Goal: Task Accomplishment & Management: Manage account settings

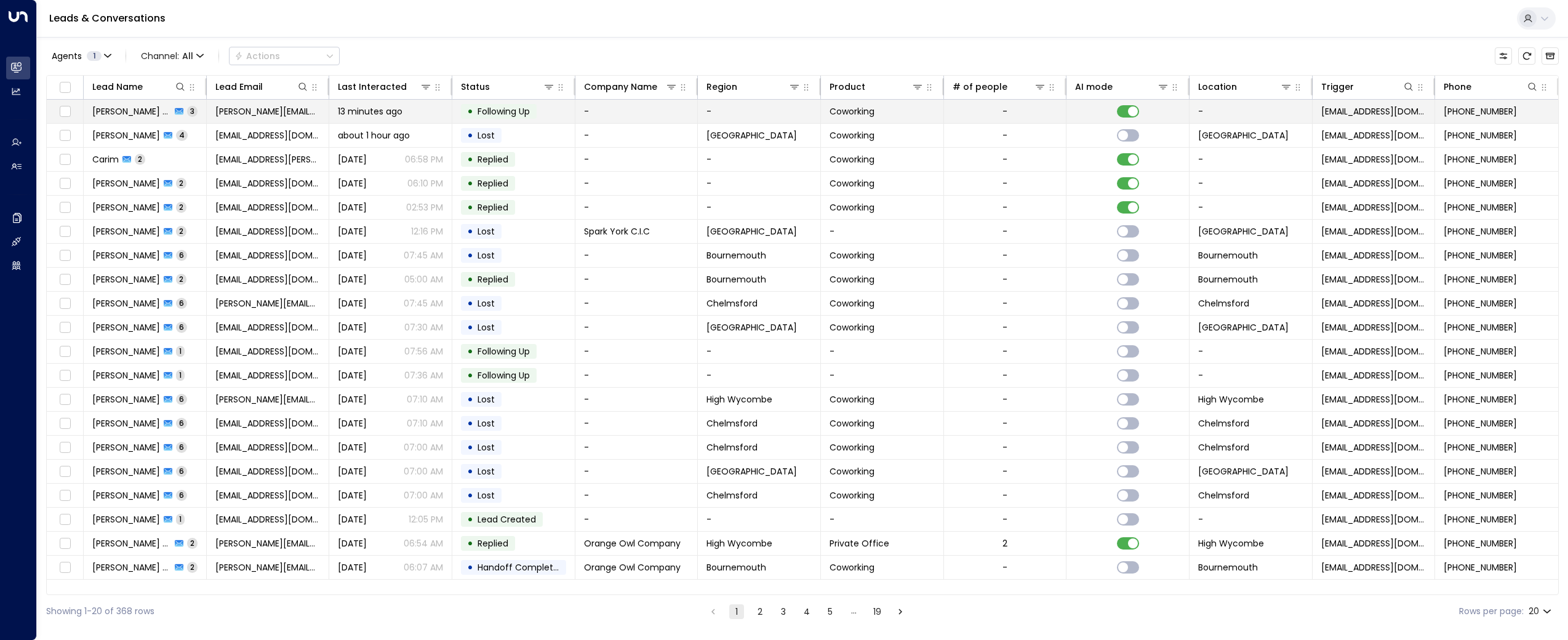
click at [136, 114] on span "[PERSON_NAME] Butchers" at bounding box center [131, 111] width 78 height 12
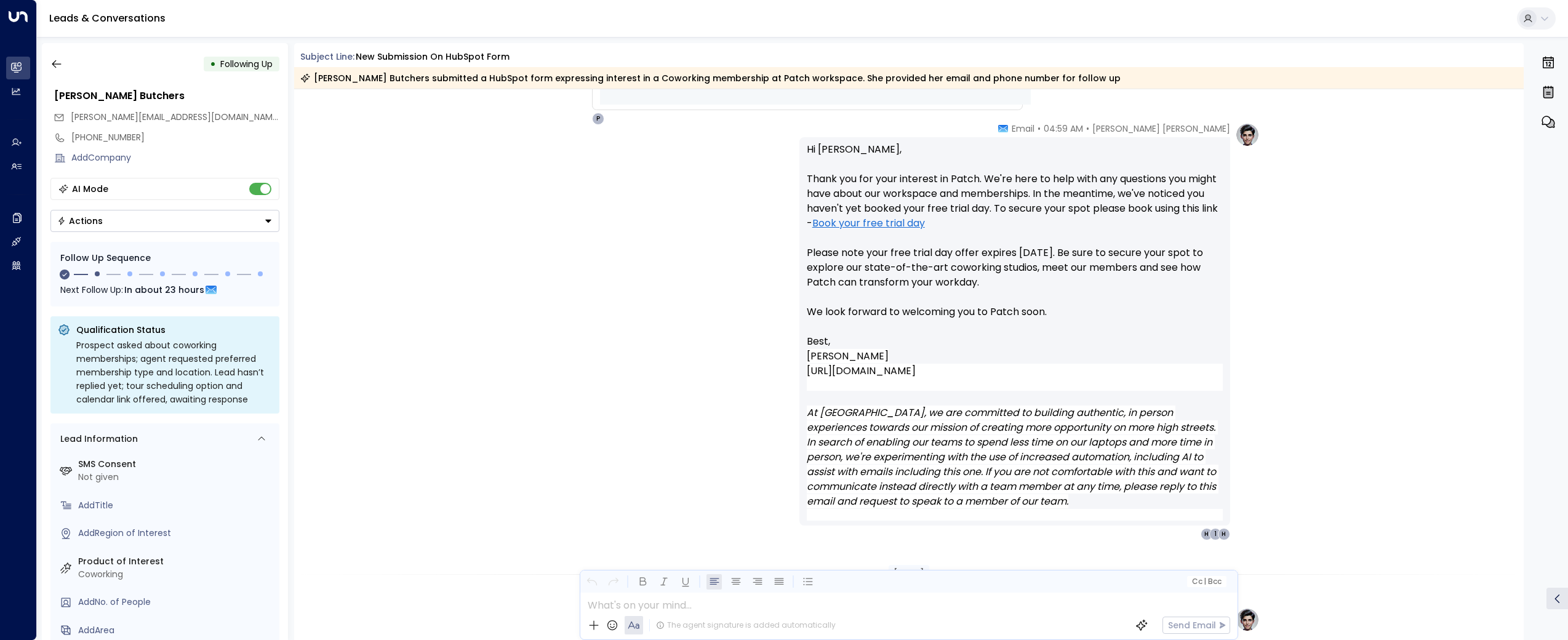
scroll to position [739, 0]
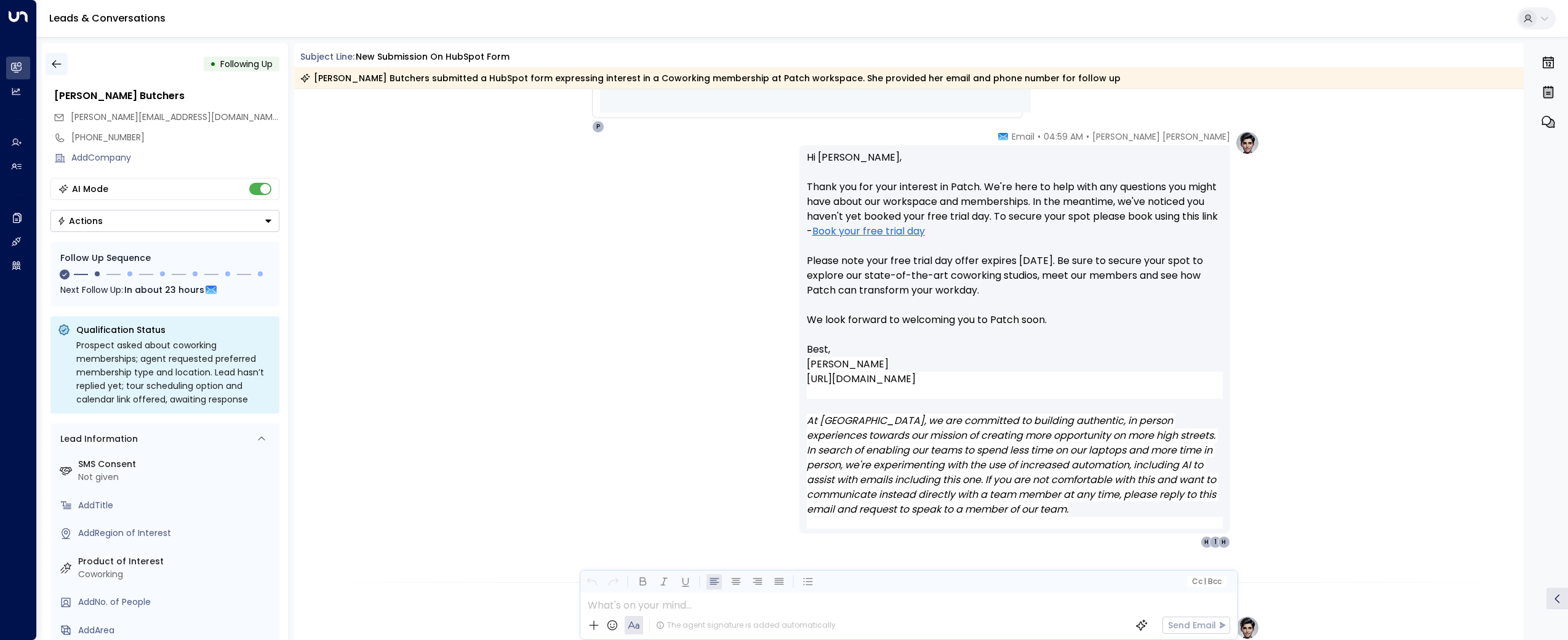
click at [54, 69] on icon "button" at bounding box center [56, 64] width 12 height 12
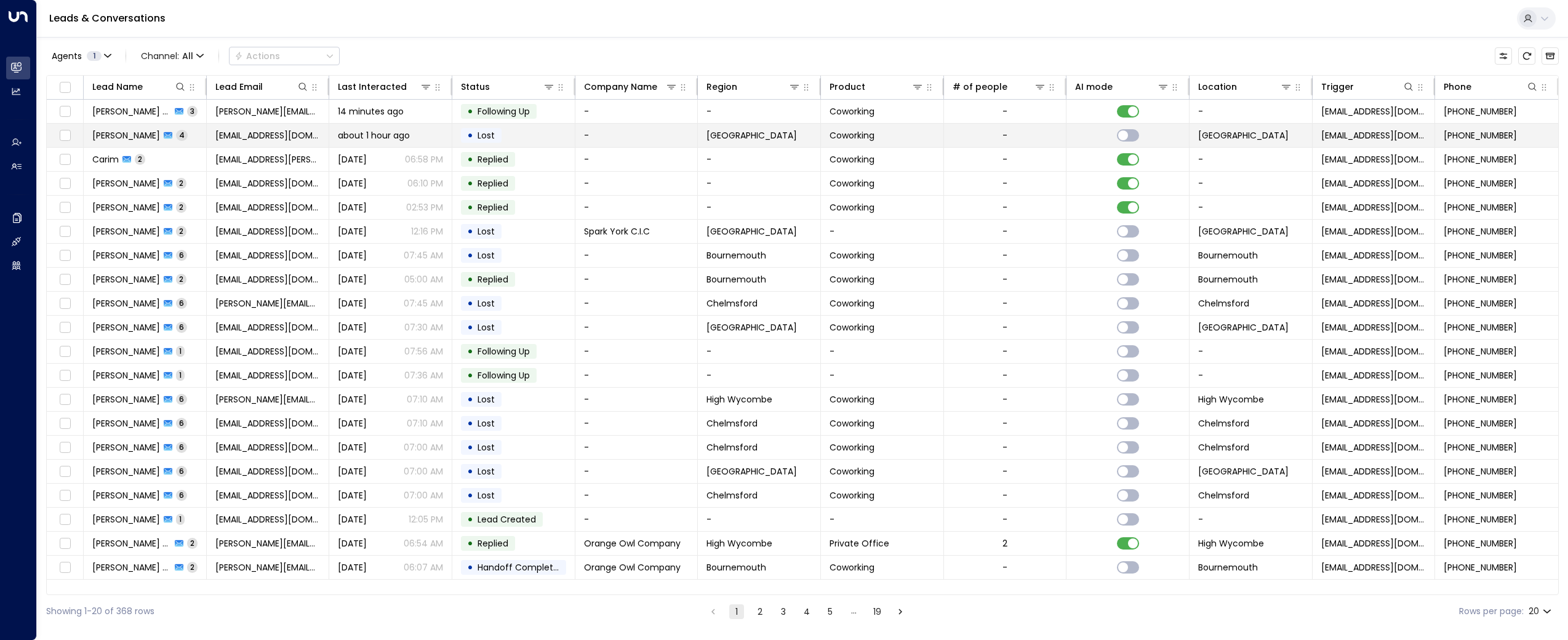
click at [121, 135] on span "[PERSON_NAME]" at bounding box center [126, 136] width 68 height 12
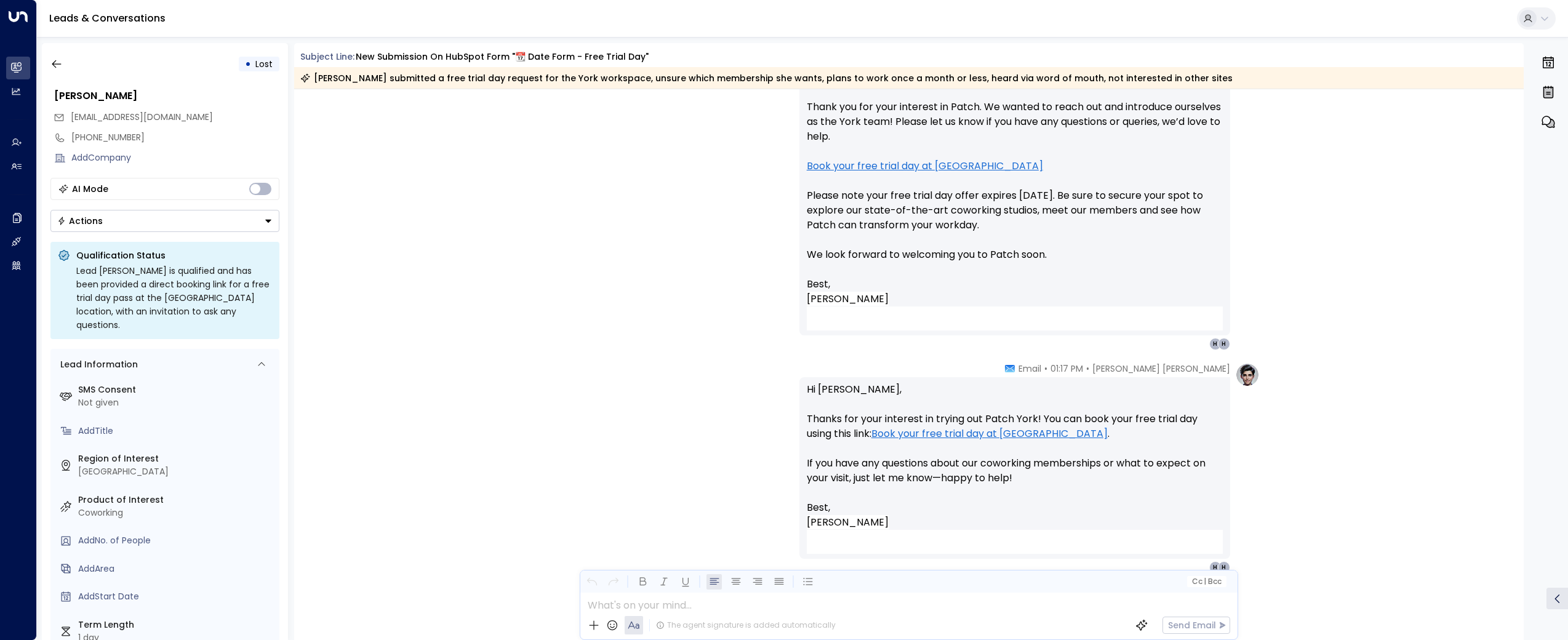
scroll to position [2110, 0]
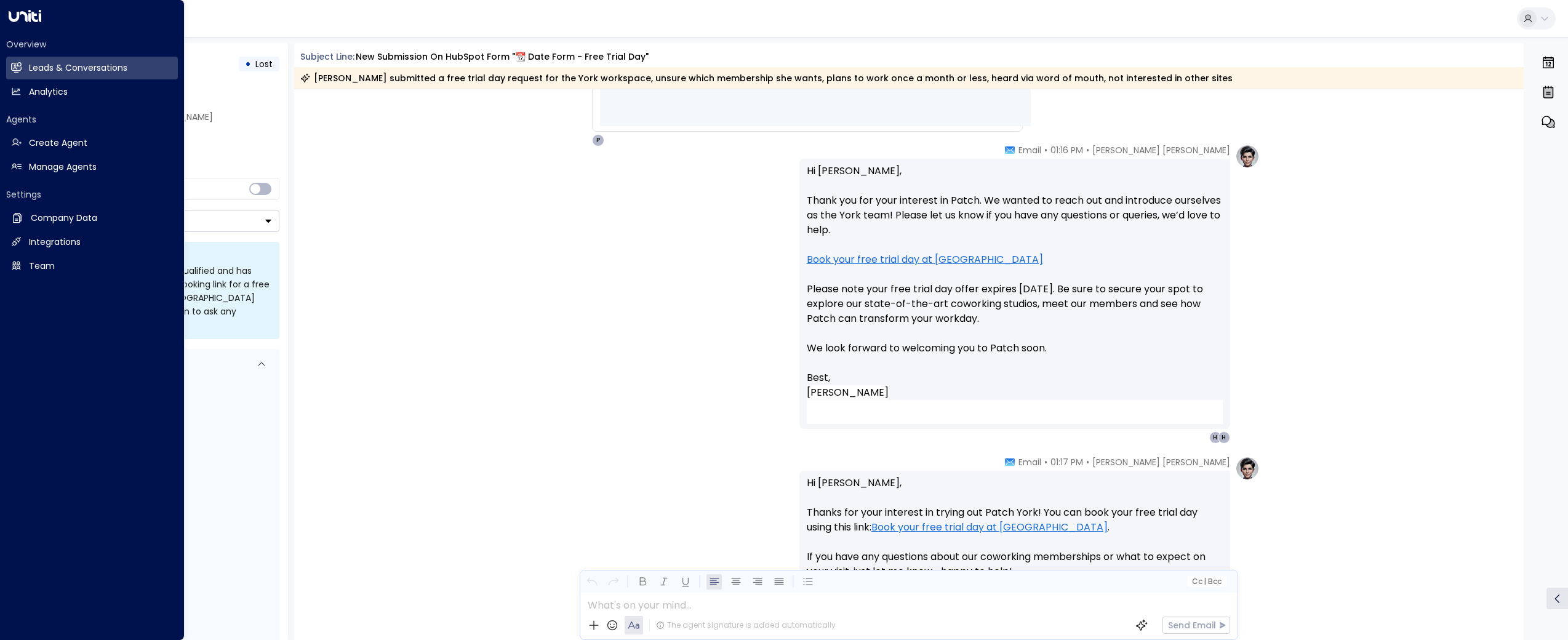
click at [56, 55] on div "Overview Leads & Conversations Leads & Conversations Analytics Analytics" at bounding box center [91, 71] width 171 height 66
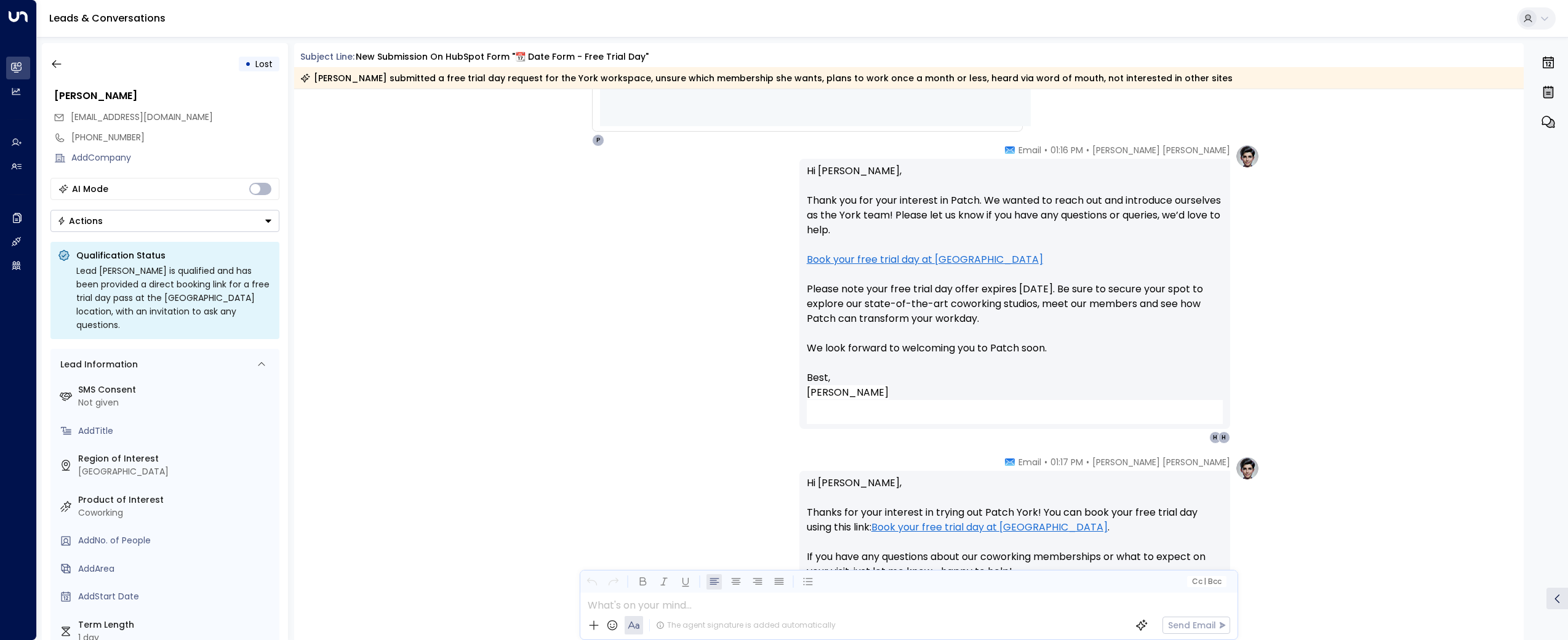
drag, startPoint x: 232, startPoint y: 56, endPoint x: 221, endPoint y: 56, distance: 11.0
click at [232, 56] on div "• Lost" at bounding box center [165, 63] width 229 height 22
click at [59, 56] on button "button" at bounding box center [56, 63] width 22 height 22
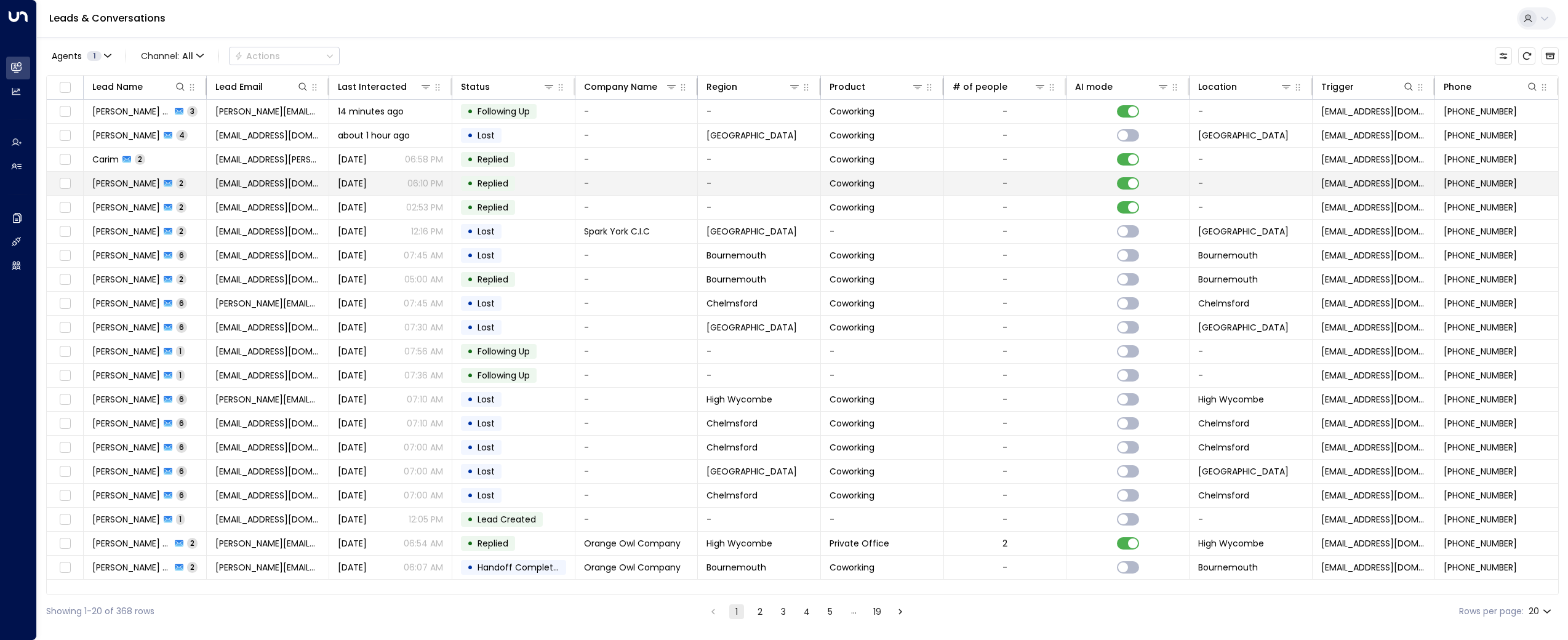
click at [113, 180] on span "[PERSON_NAME]" at bounding box center [126, 184] width 68 height 12
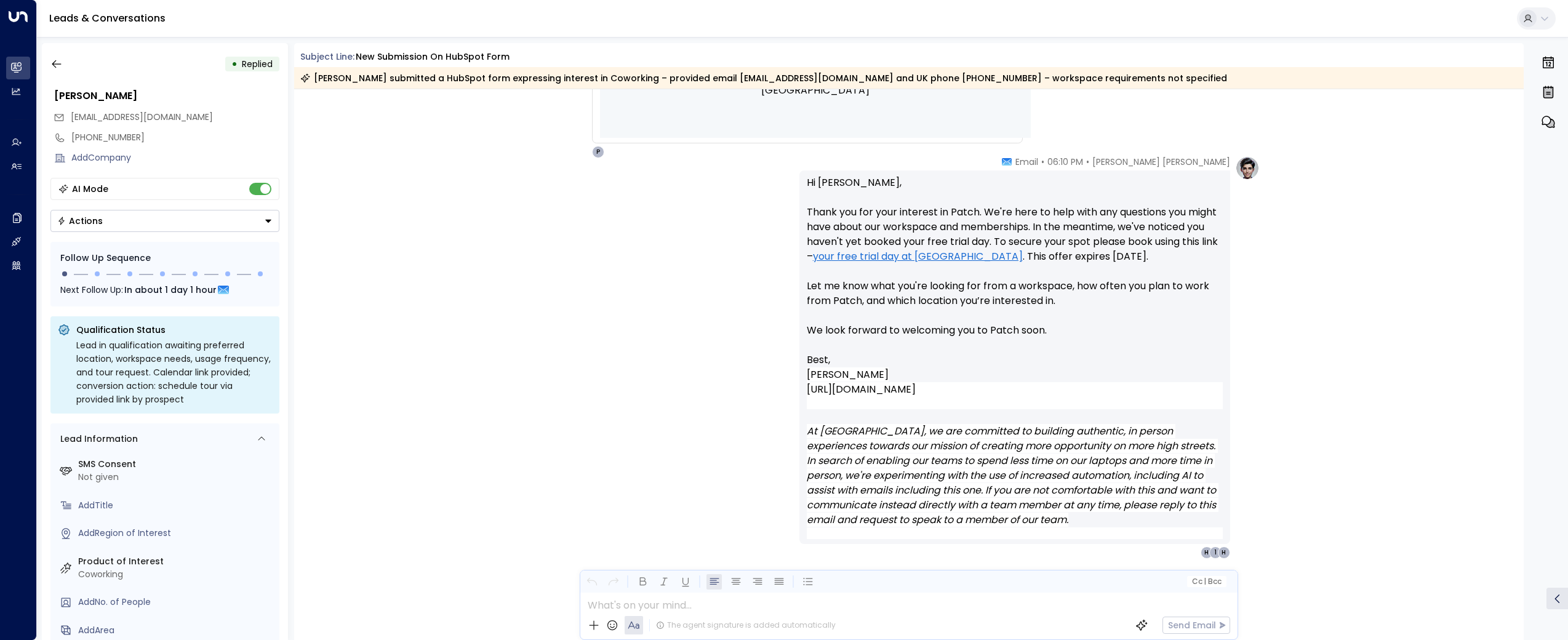
scroll to position [756, 0]
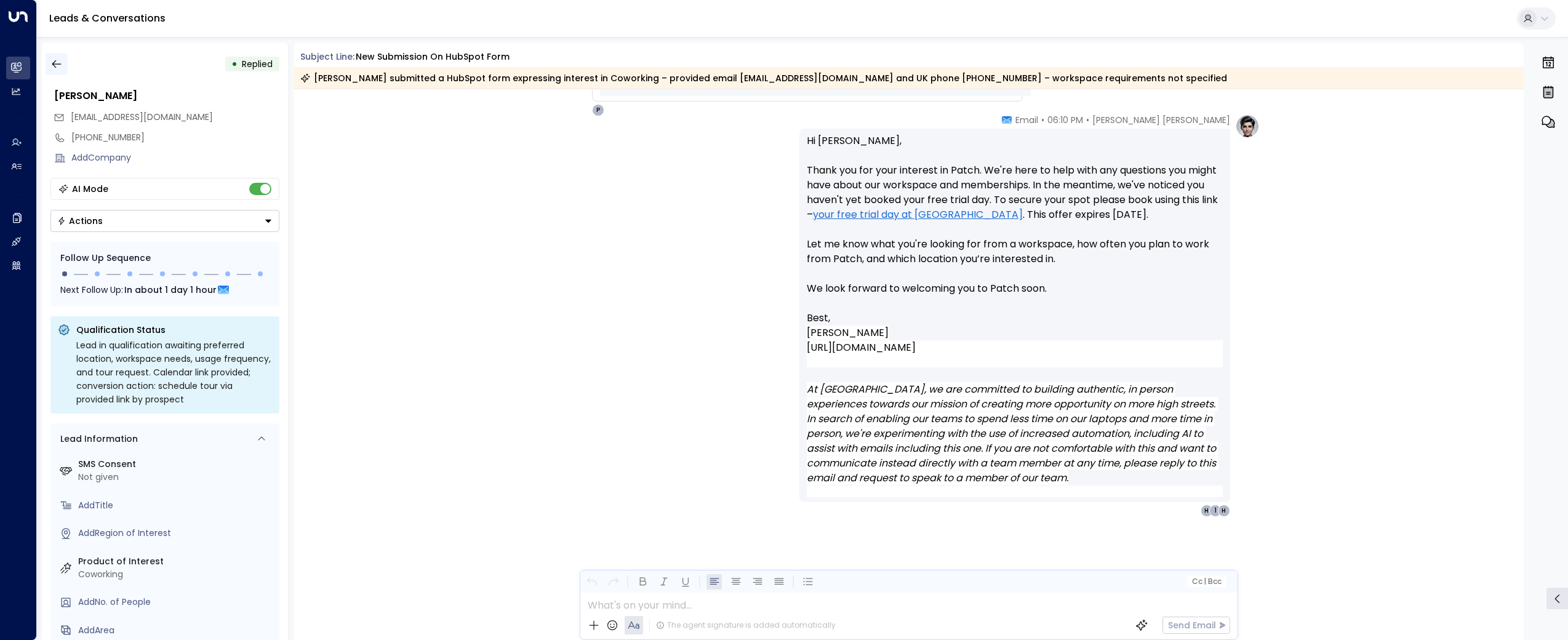
click at [56, 60] on icon "button" at bounding box center [56, 64] width 12 height 12
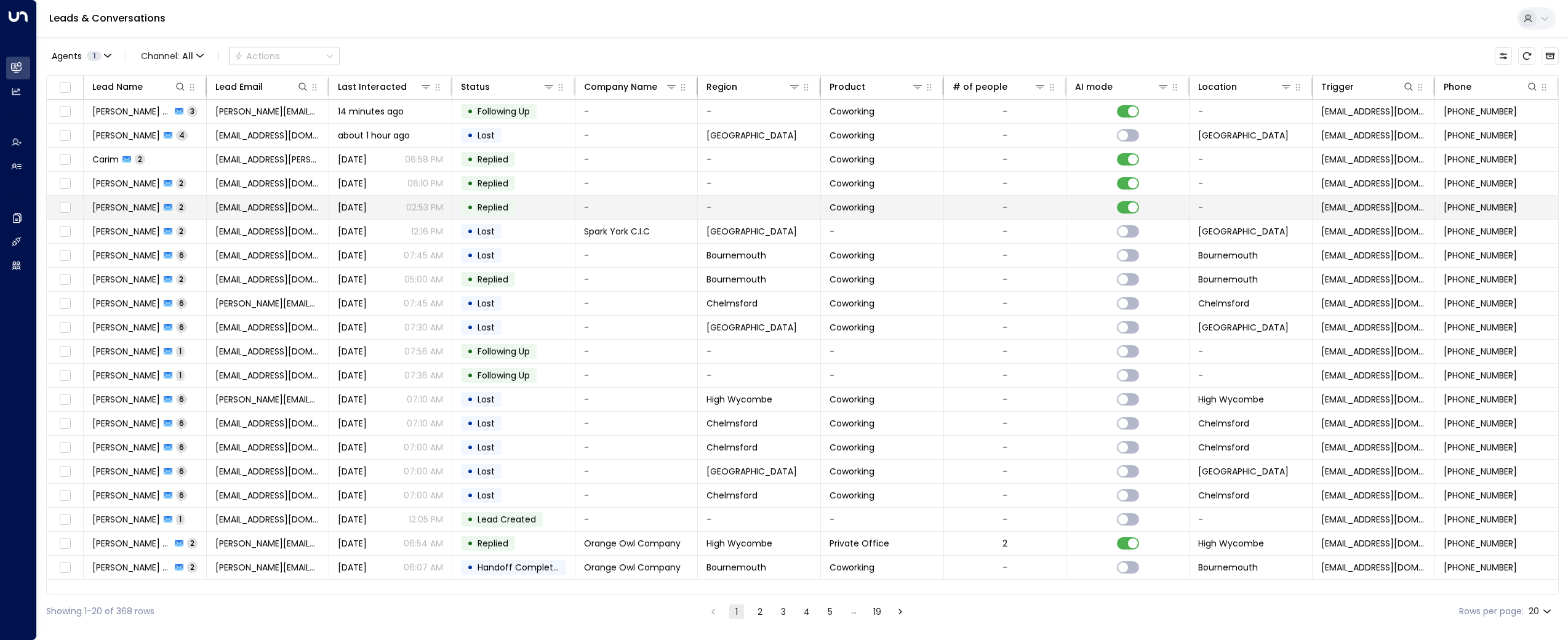
click at [130, 213] on span "[PERSON_NAME]" at bounding box center [126, 207] width 68 height 12
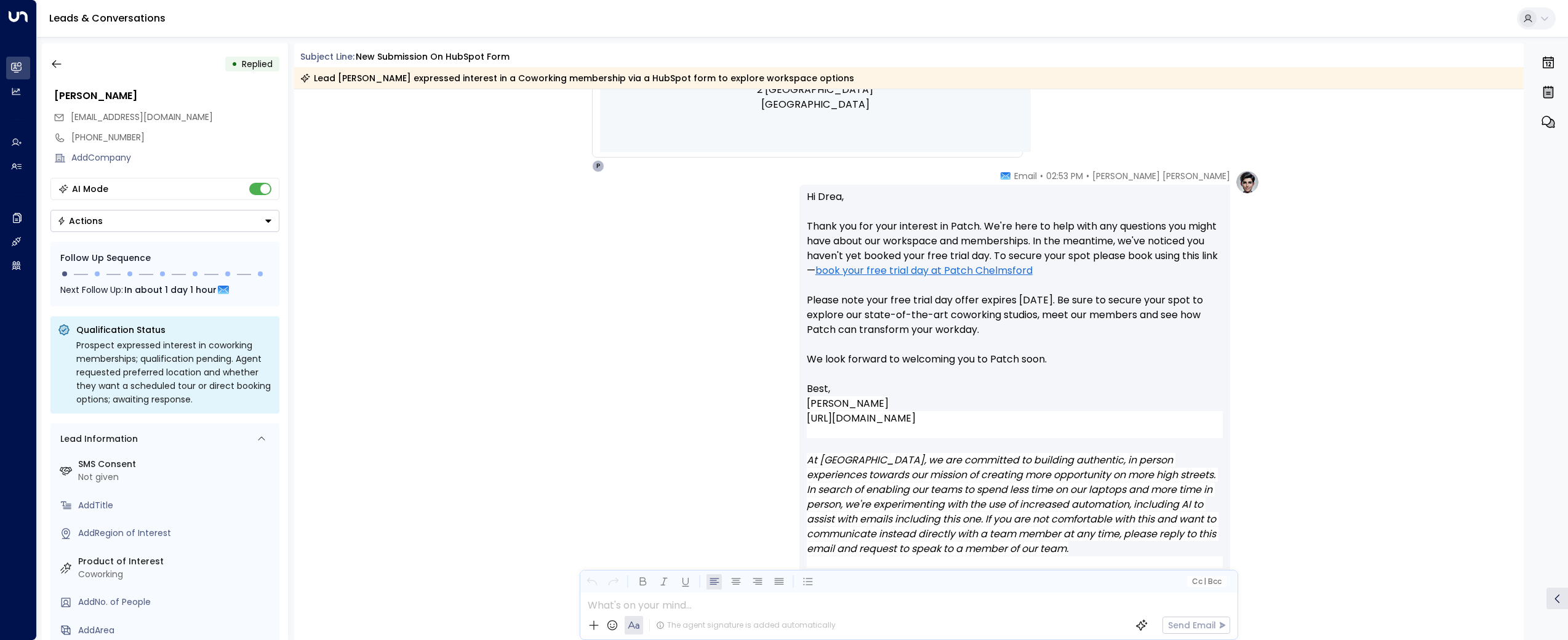
scroll to position [770, 0]
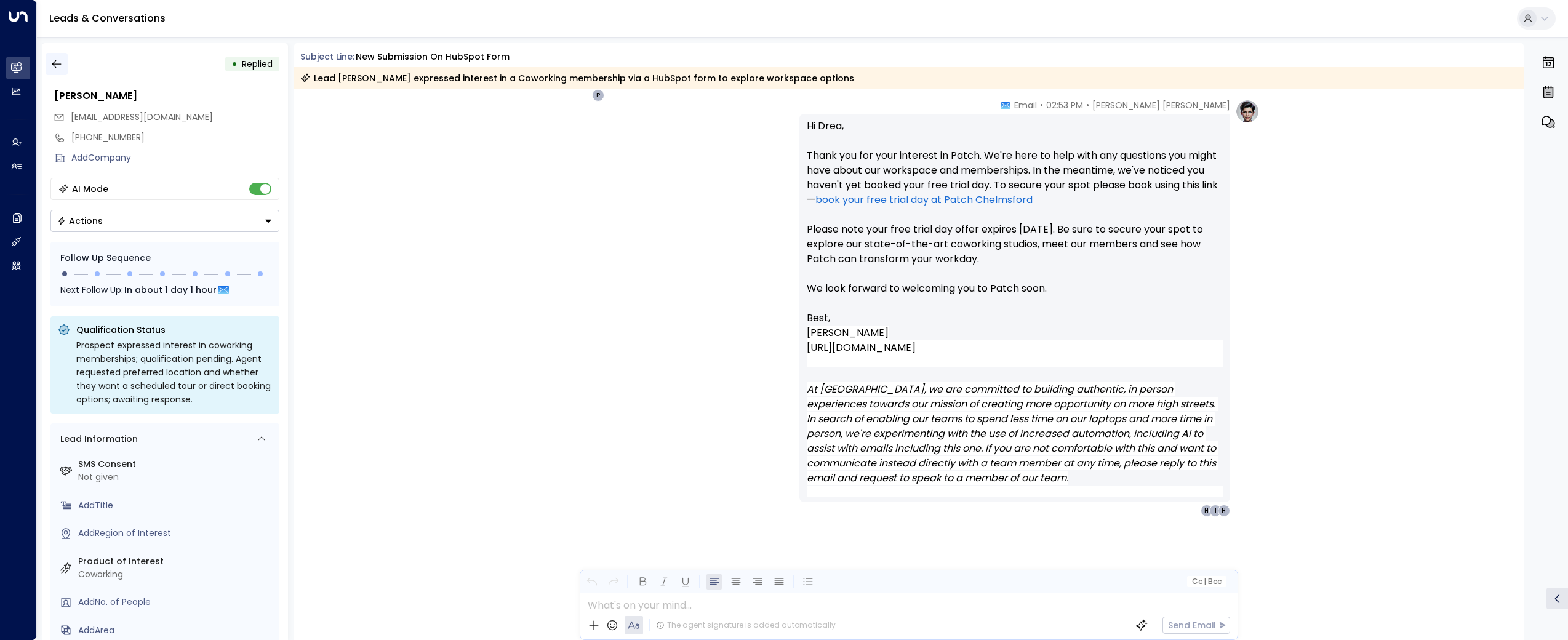
click at [53, 69] on icon "button" at bounding box center [56, 64] width 12 height 12
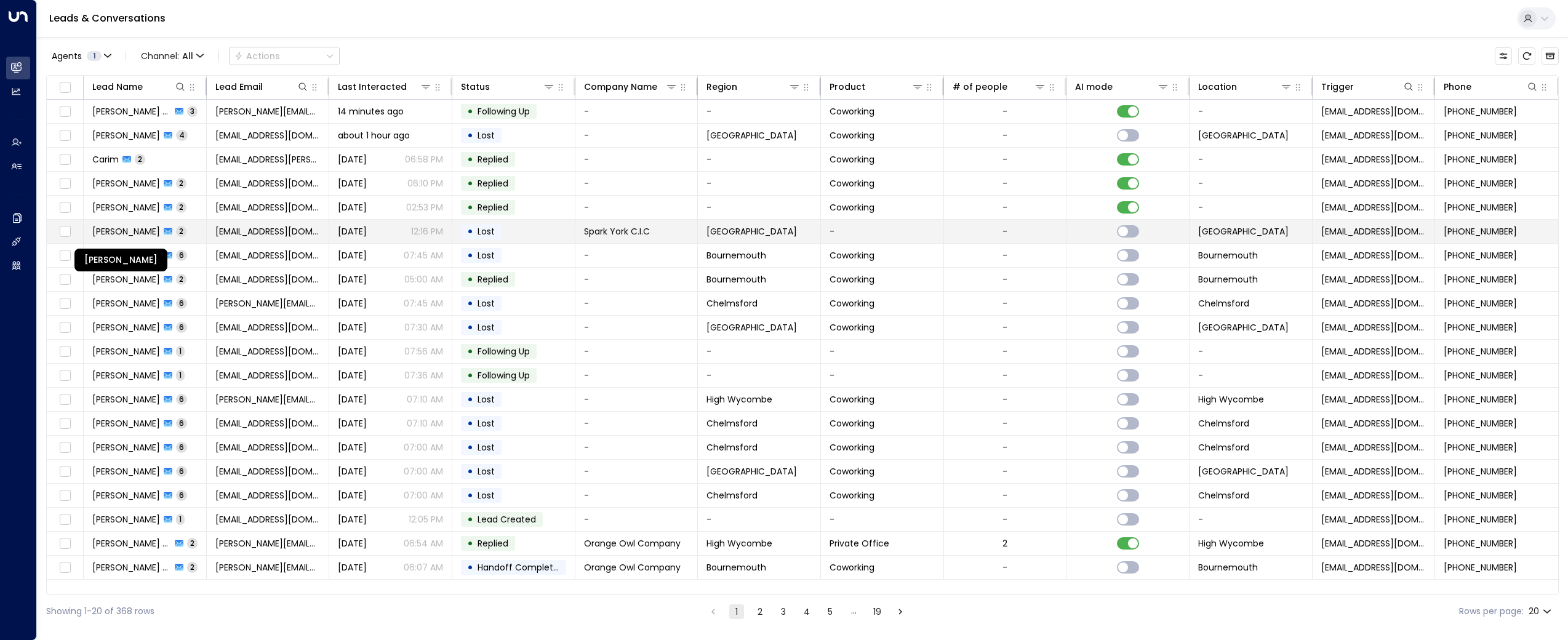
click at [126, 230] on span "[PERSON_NAME]" at bounding box center [126, 232] width 68 height 12
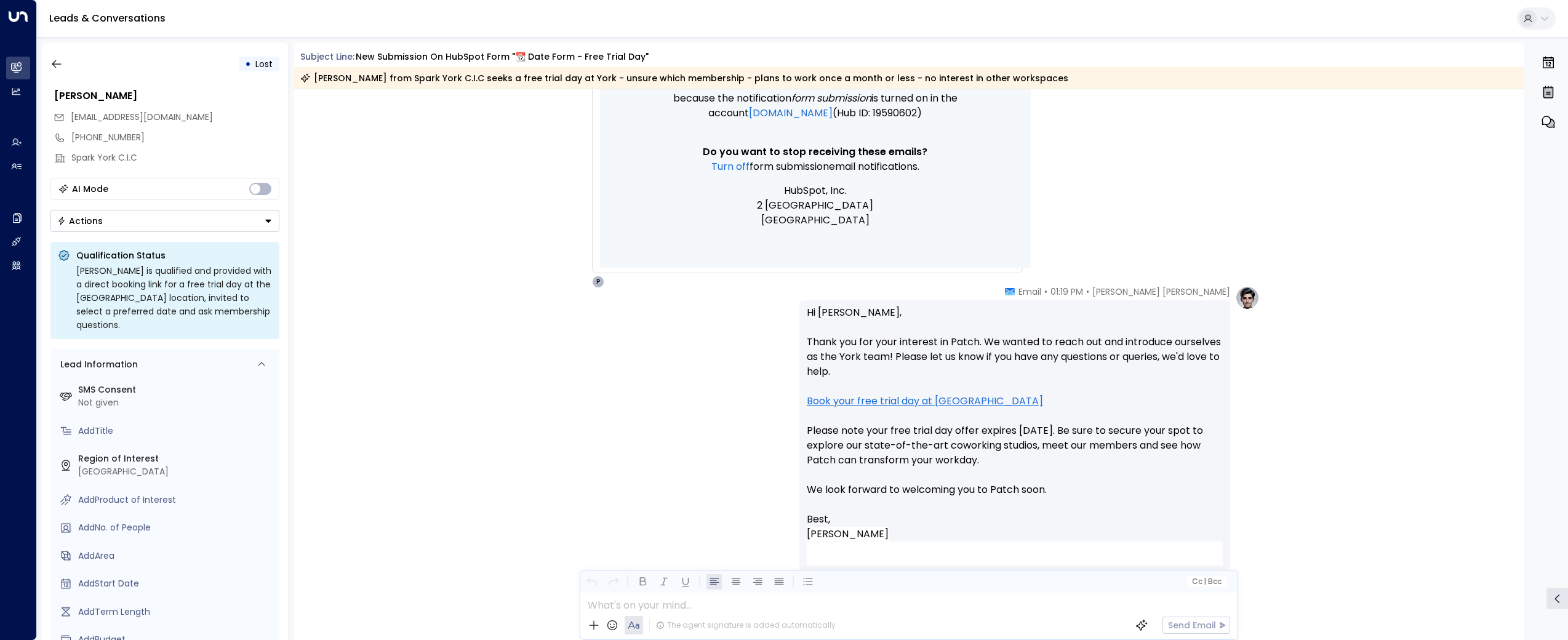
scroll to position [1058, 0]
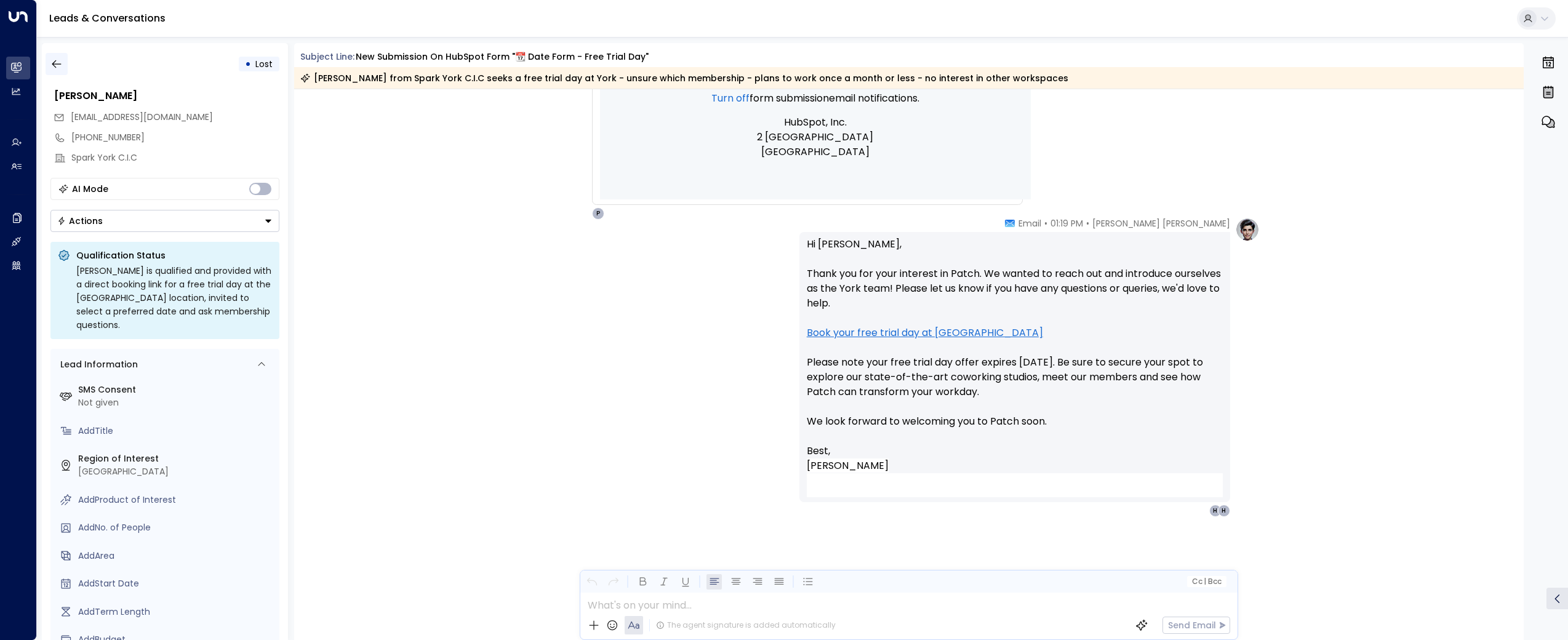
click at [52, 56] on button "button" at bounding box center [56, 63] width 22 height 22
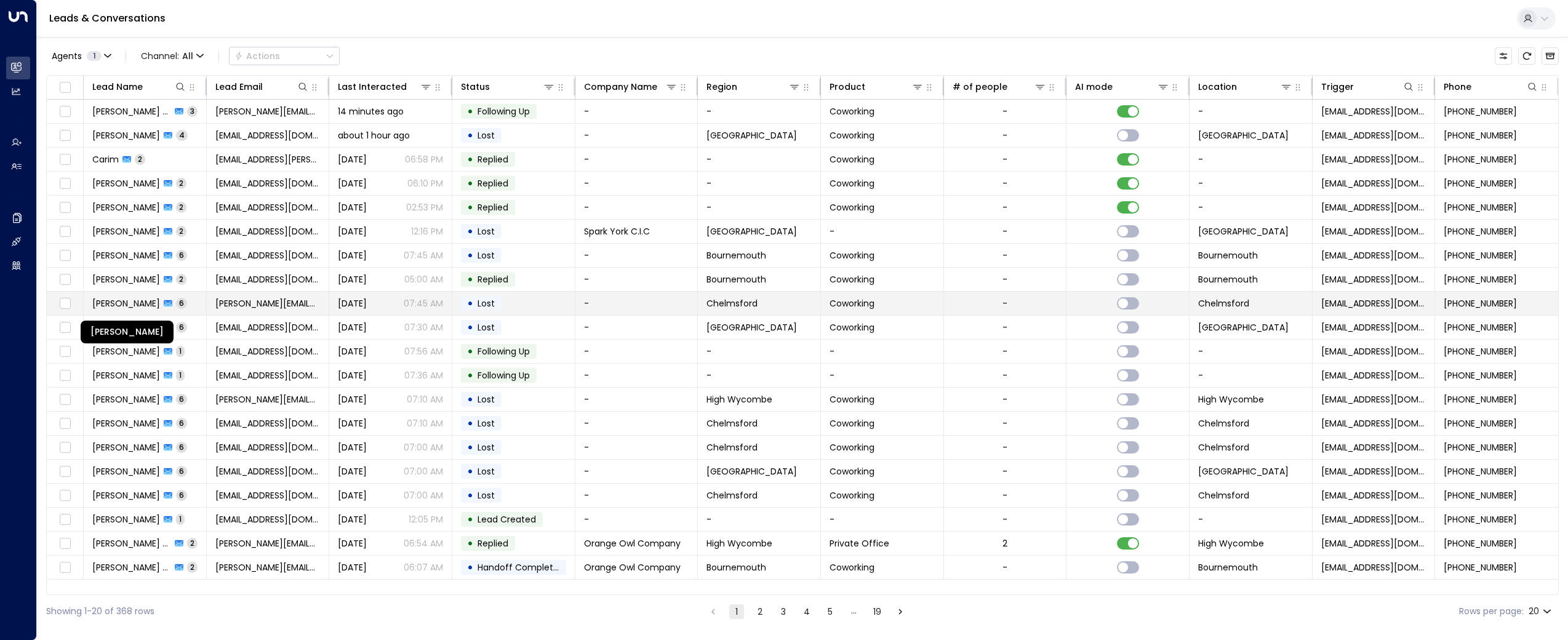
click at [128, 302] on span "[PERSON_NAME]" at bounding box center [126, 303] width 68 height 12
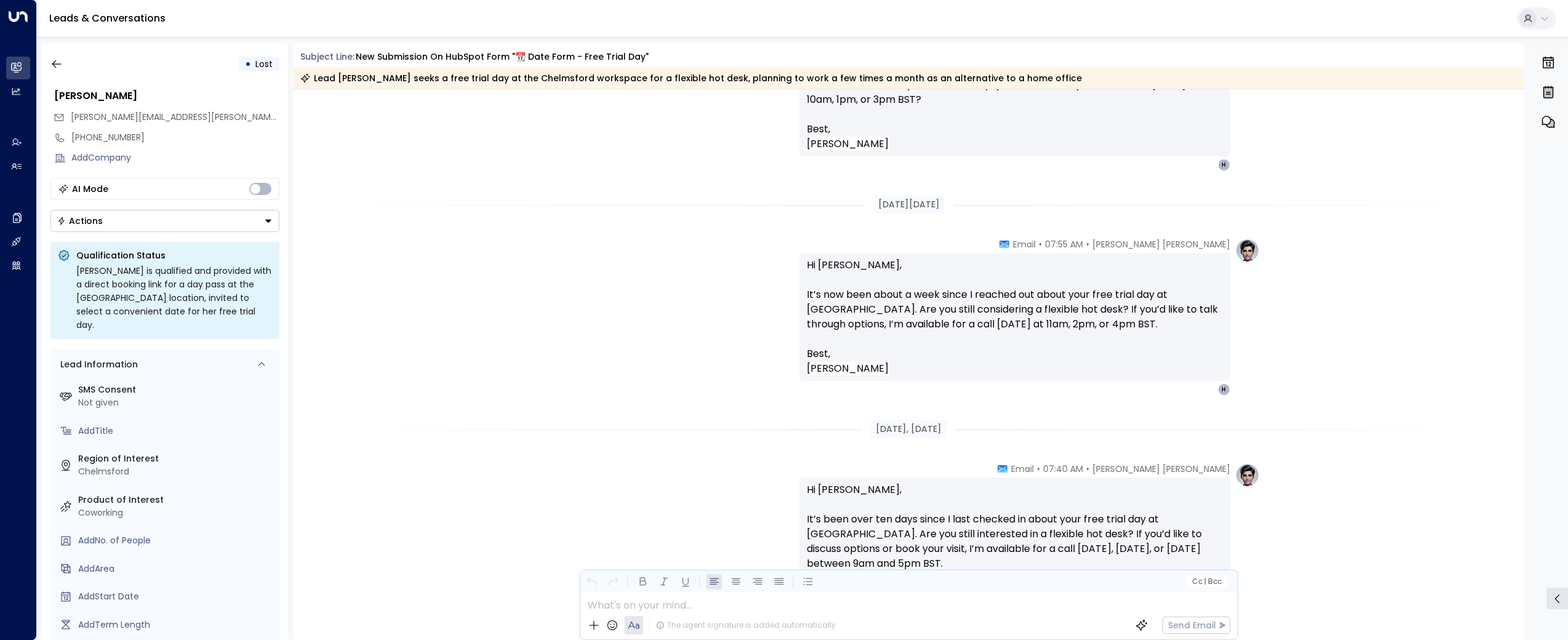
scroll to position [2405, 0]
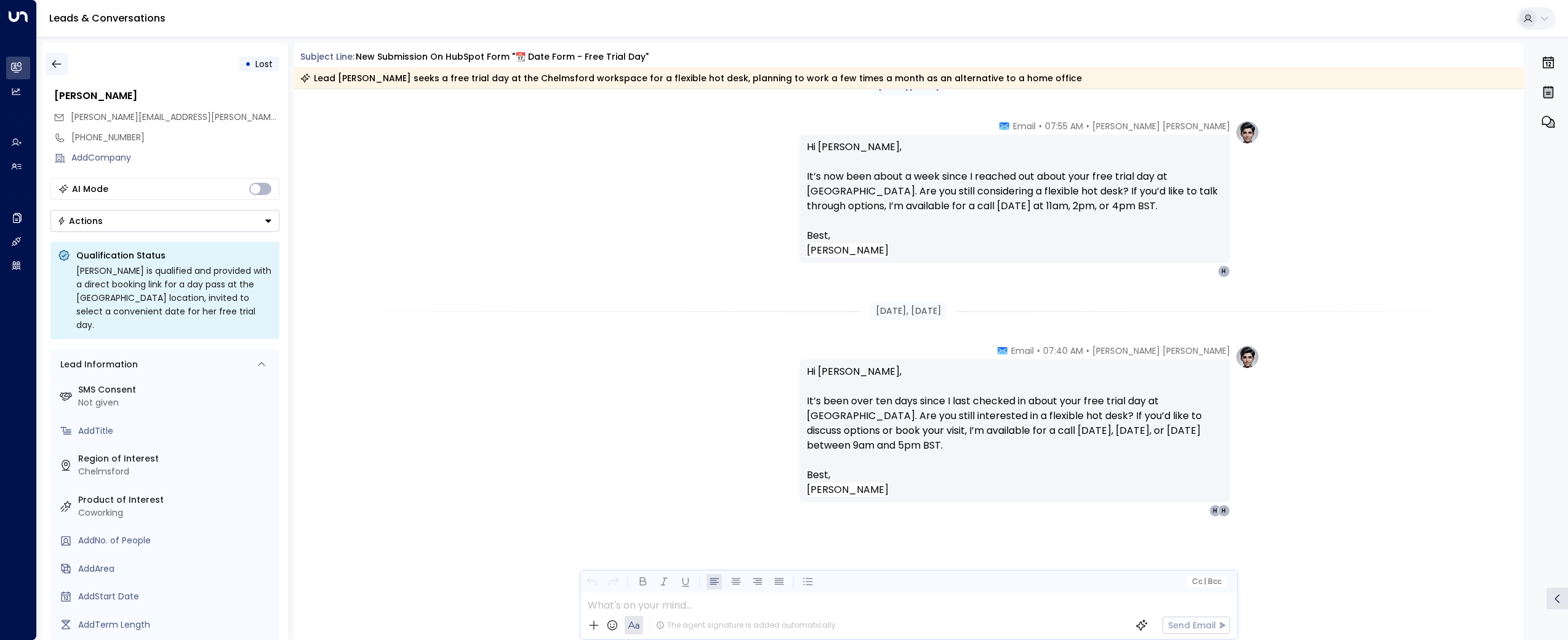
click at [56, 63] on icon "button" at bounding box center [56, 64] width 9 height 8
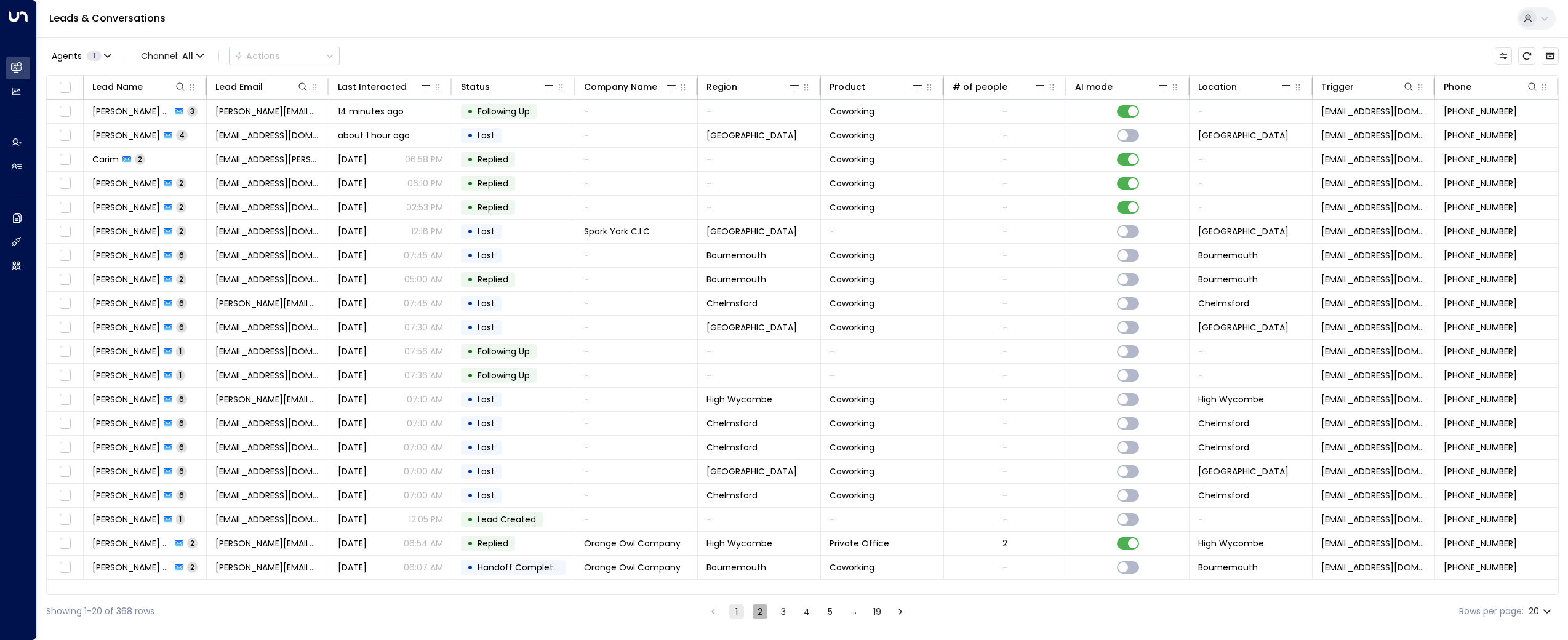
click at [753, 616] on button "2" at bounding box center [760, 611] width 14 height 14
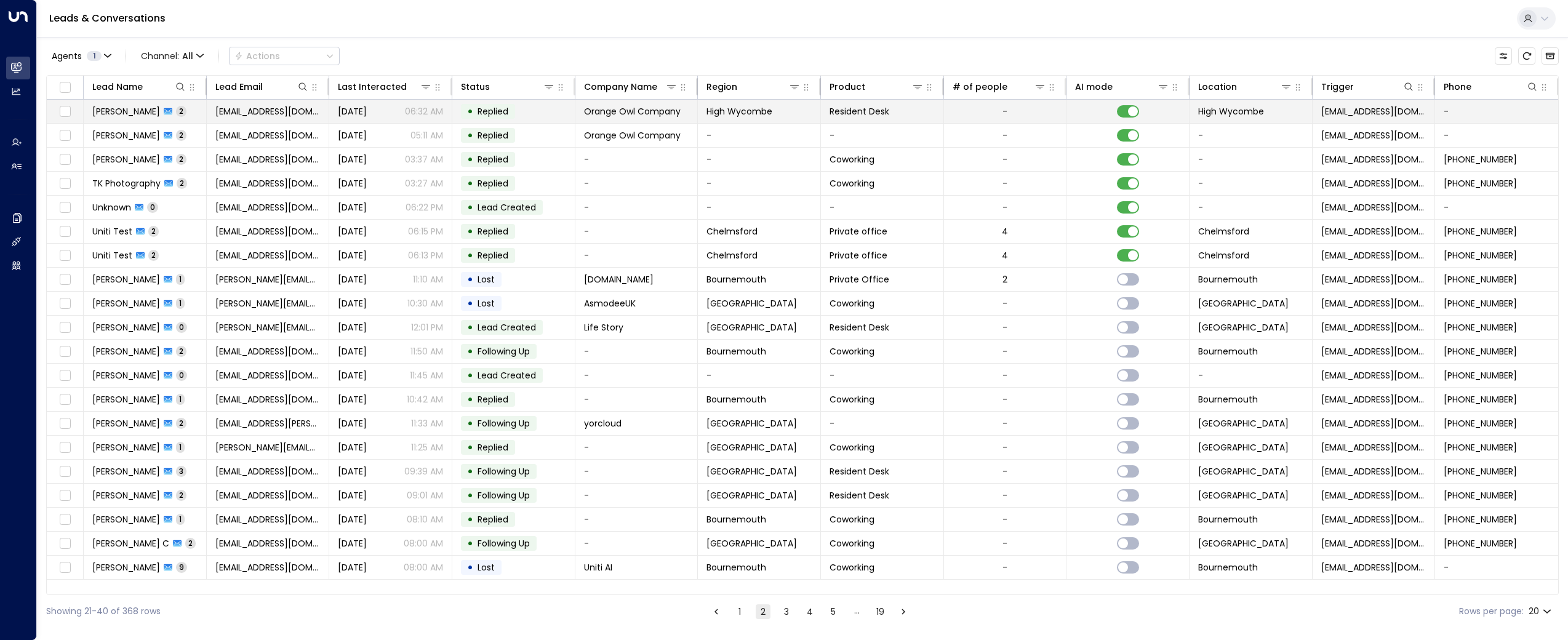
click at [123, 122] on td "Alexa Scott-Dalgleish 2" at bounding box center [146, 111] width 123 height 24
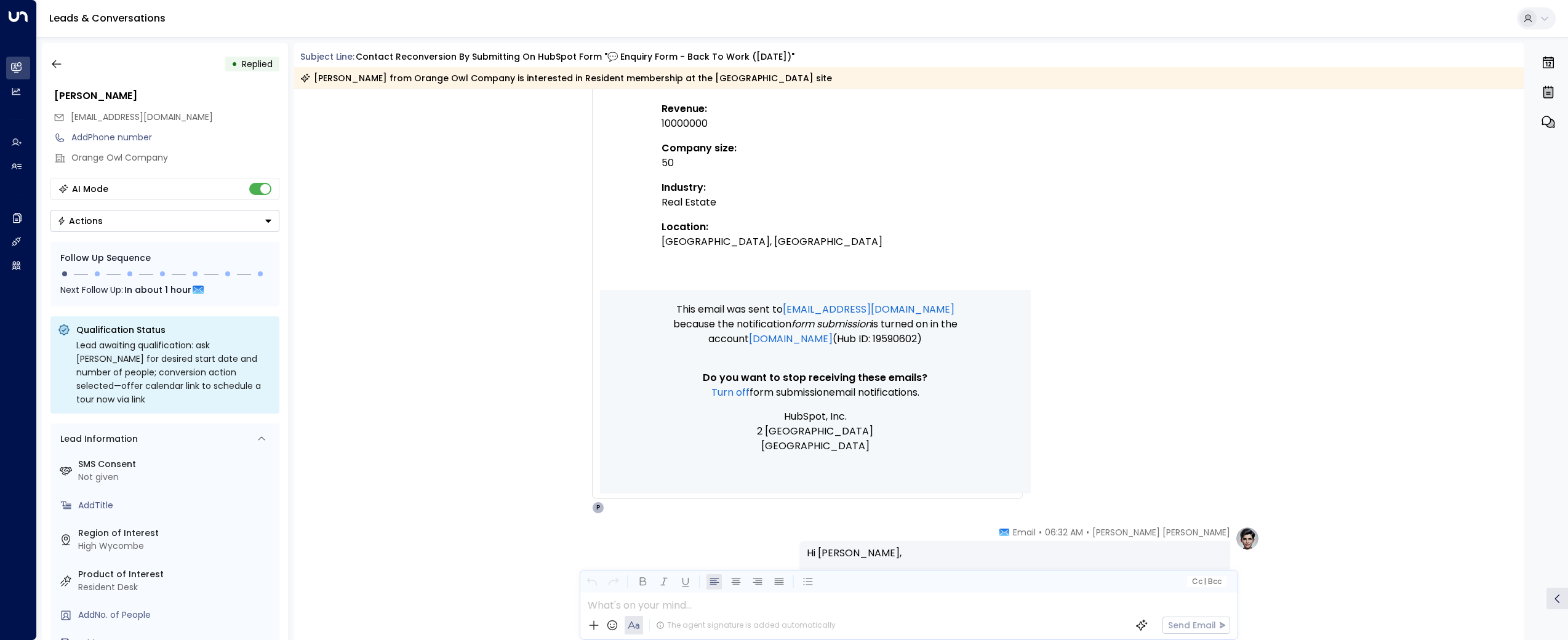
scroll to position [1051, 0]
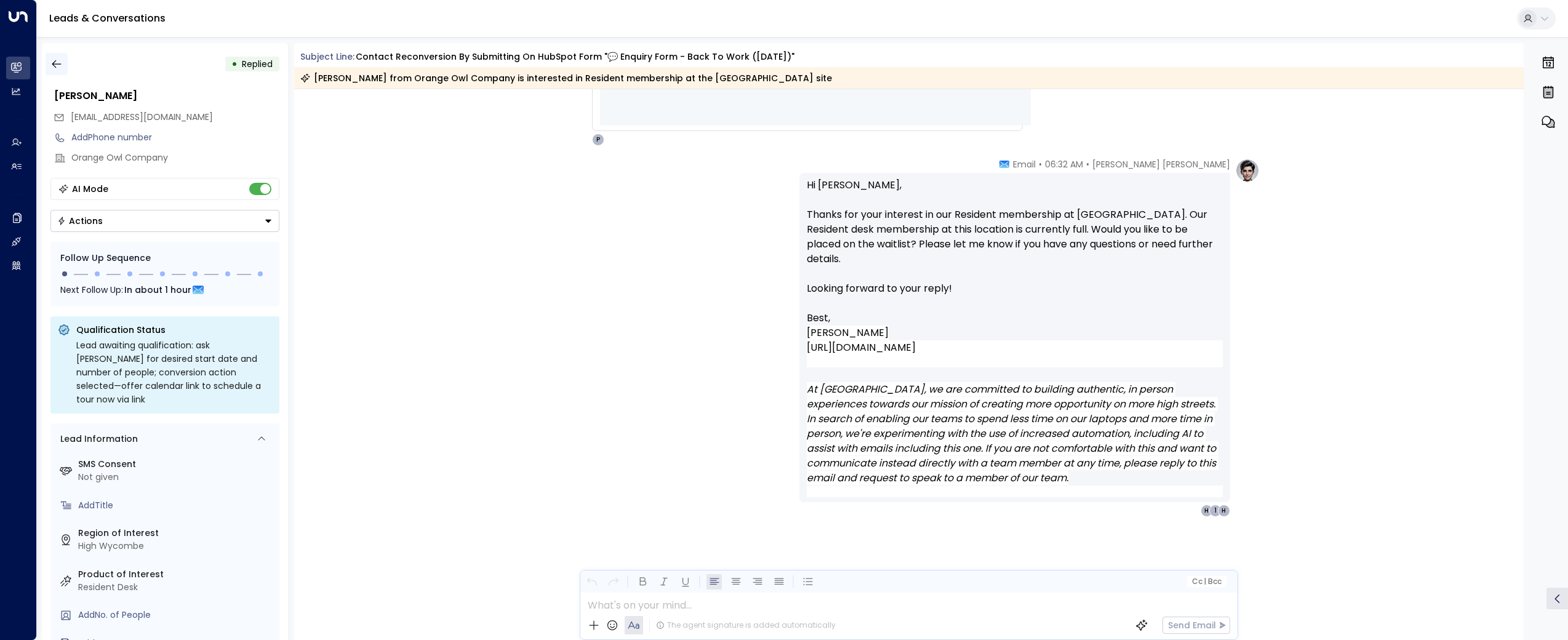
click at [53, 62] on icon "button" at bounding box center [56, 64] width 9 height 8
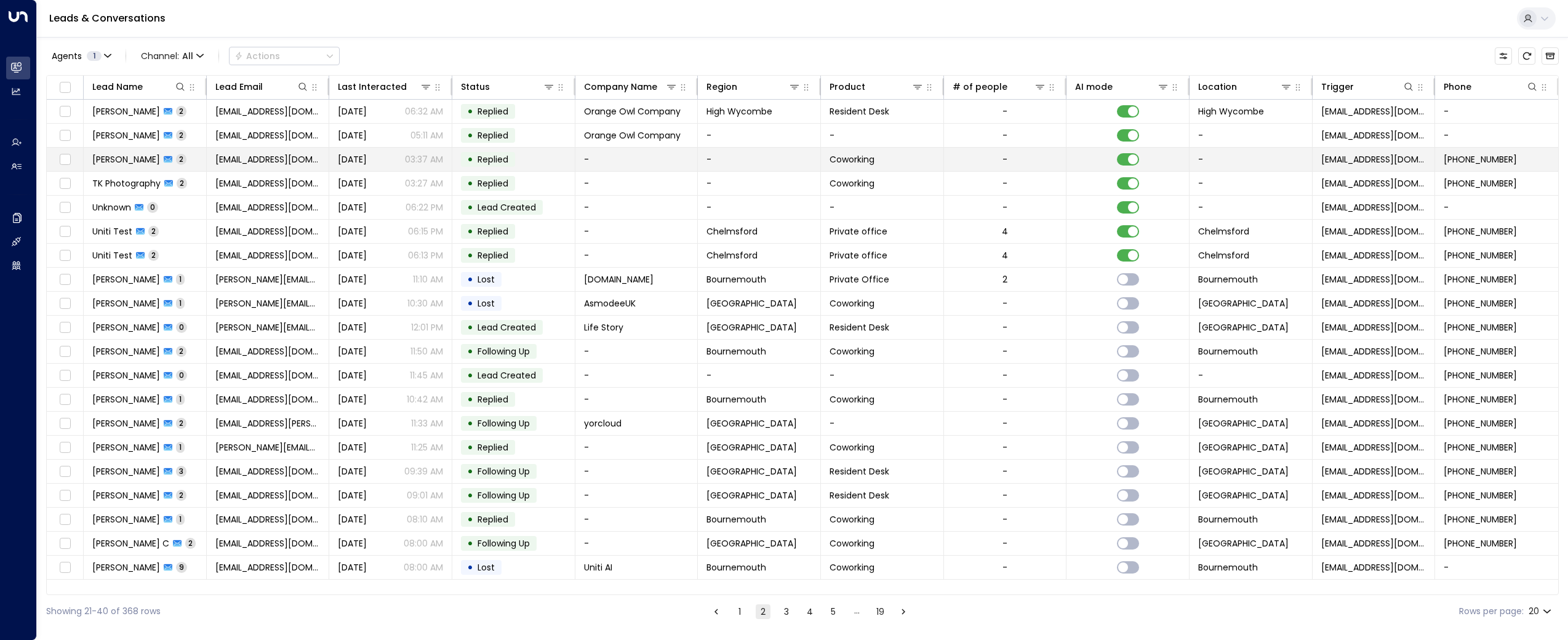
click at [253, 153] on span "tomjbridge1992@gmail.com" at bounding box center [268, 159] width 105 height 12
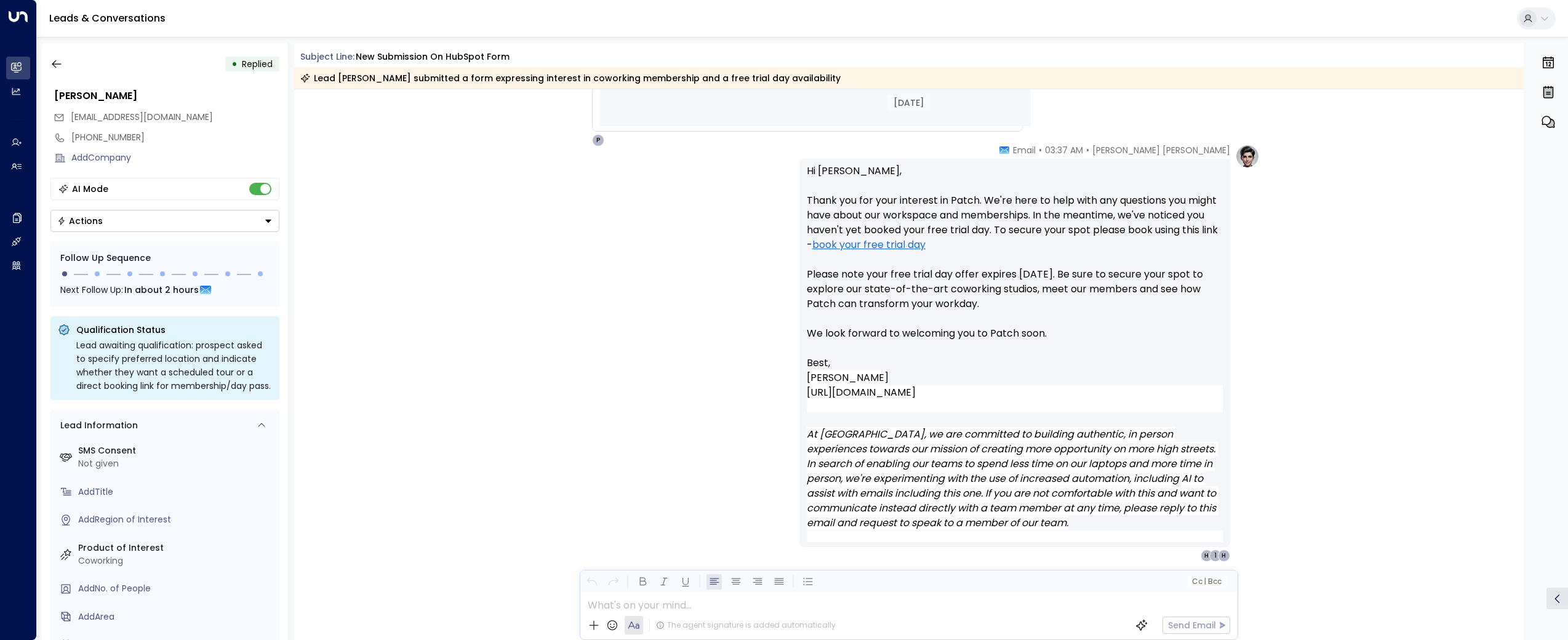
scroll to position [770, 0]
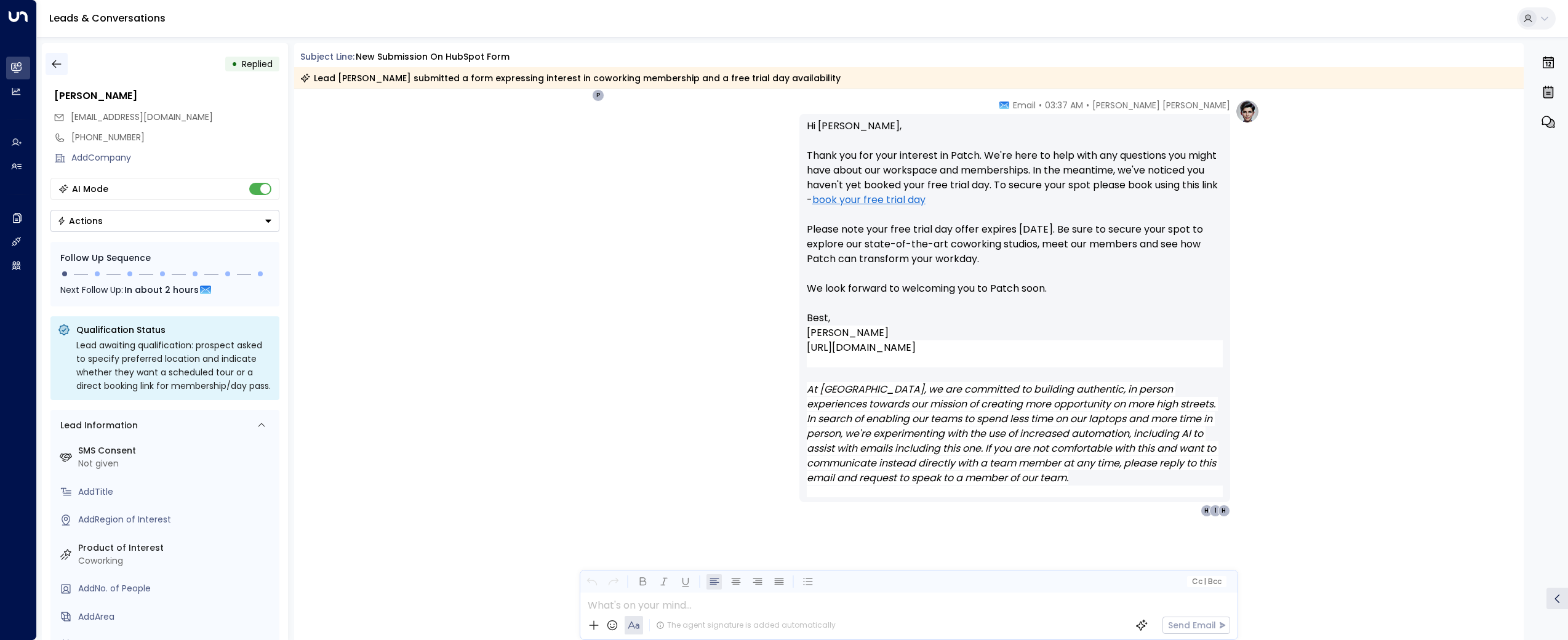
click at [56, 66] on icon "button" at bounding box center [56, 64] width 12 height 12
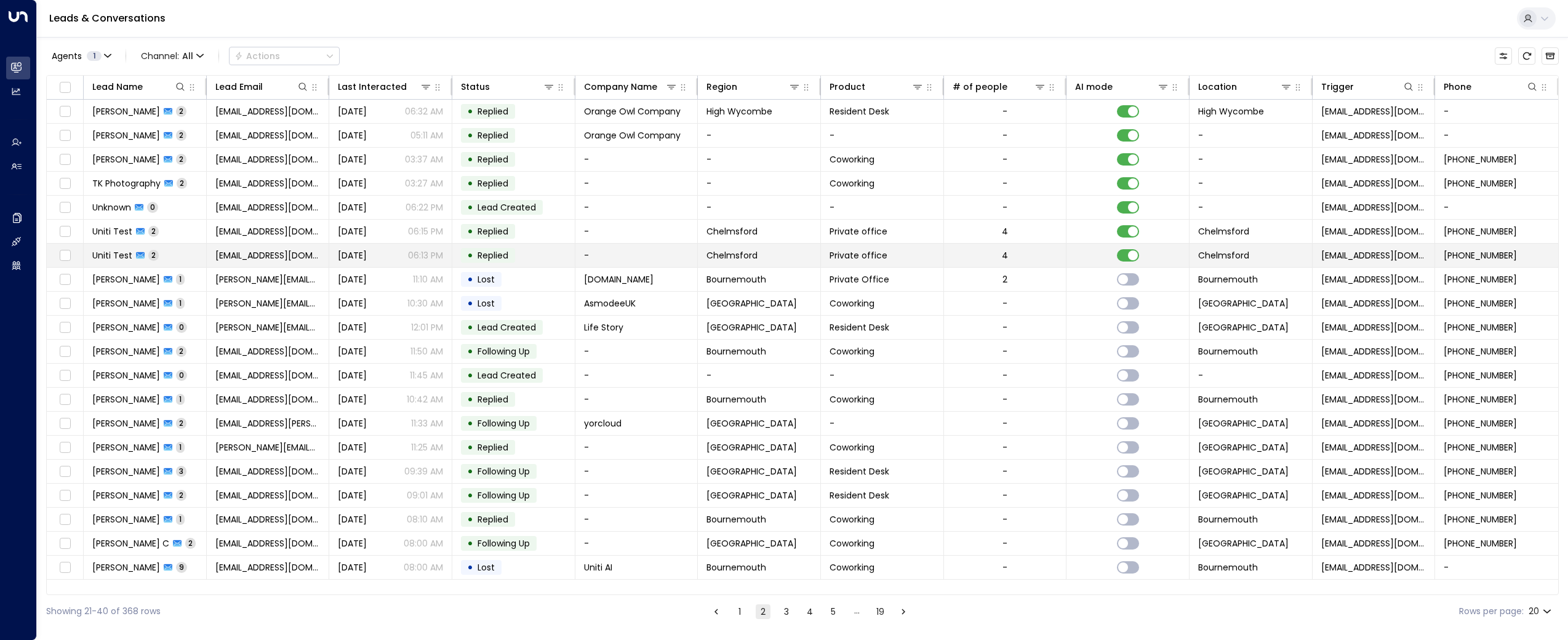
click at [132, 248] on td "Uniti Test 2" at bounding box center [146, 255] width 123 height 24
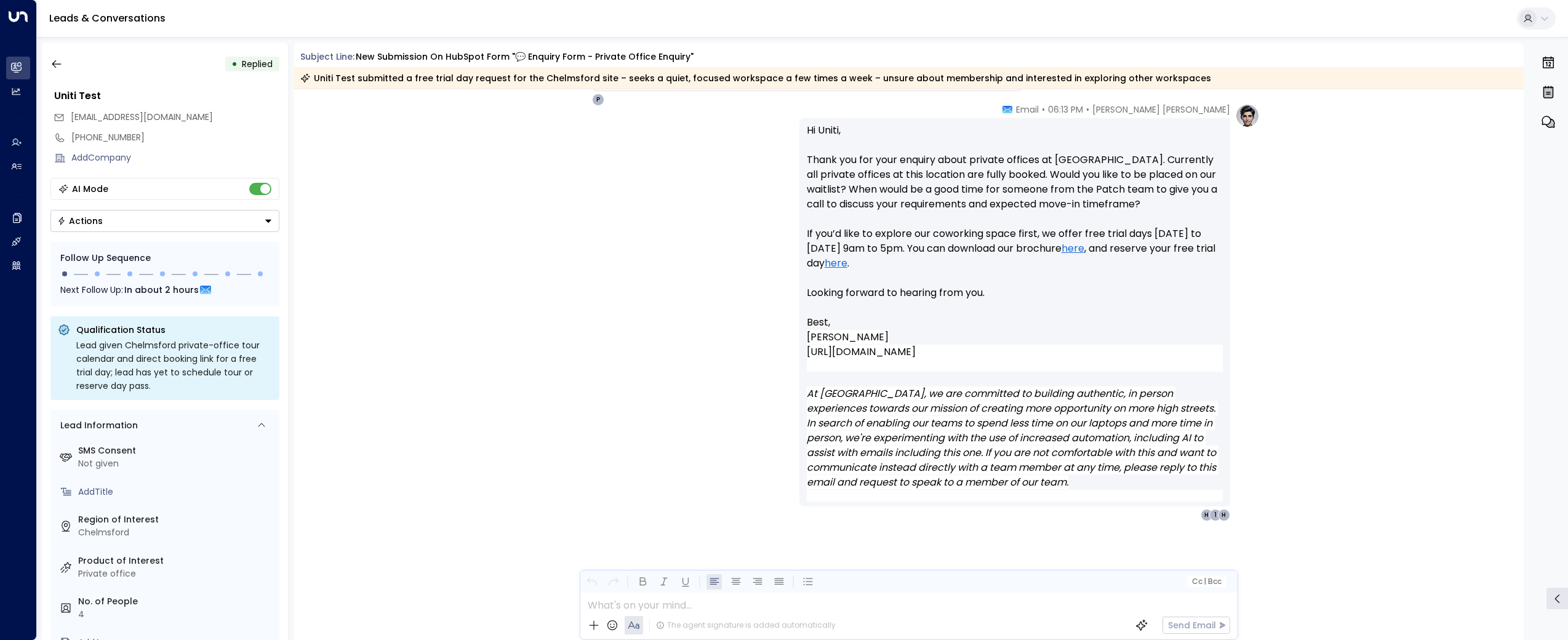
scroll to position [974, 0]
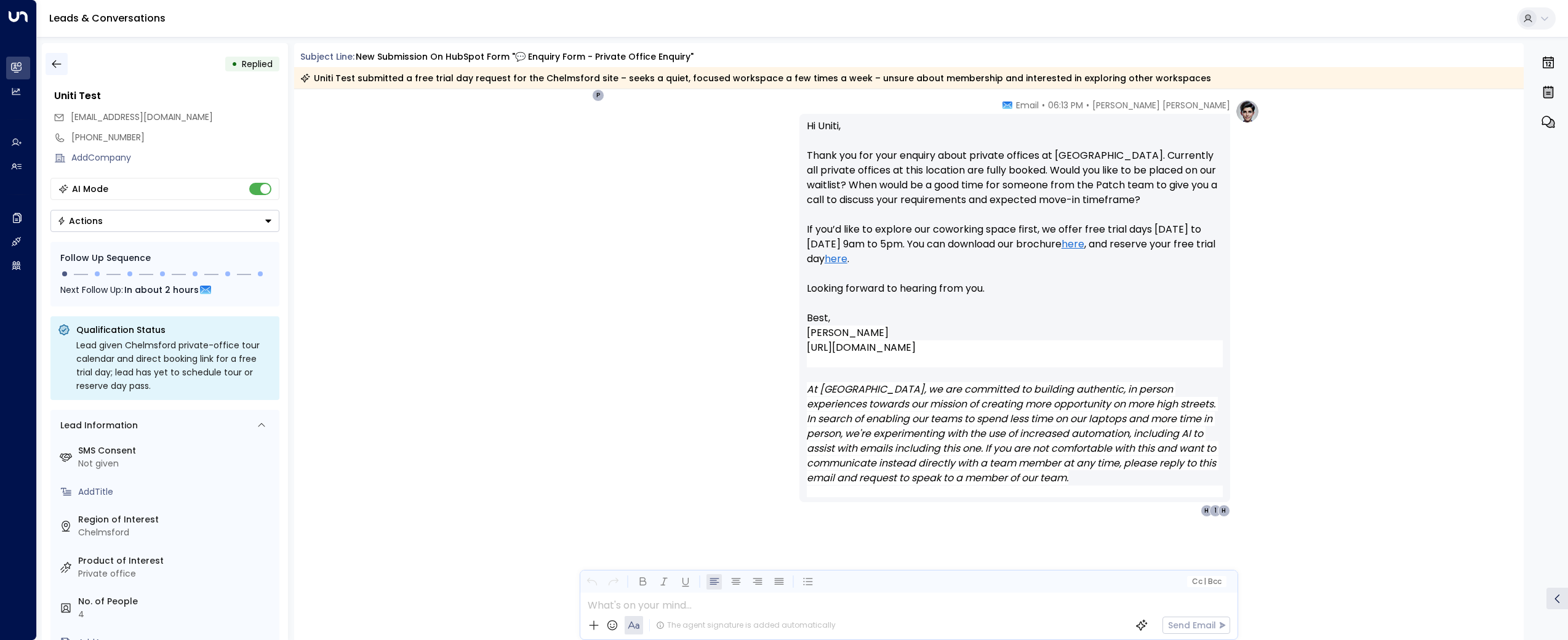
click at [51, 60] on icon "button" at bounding box center [56, 64] width 12 height 12
